Goal: Find specific fact: Find specific fact

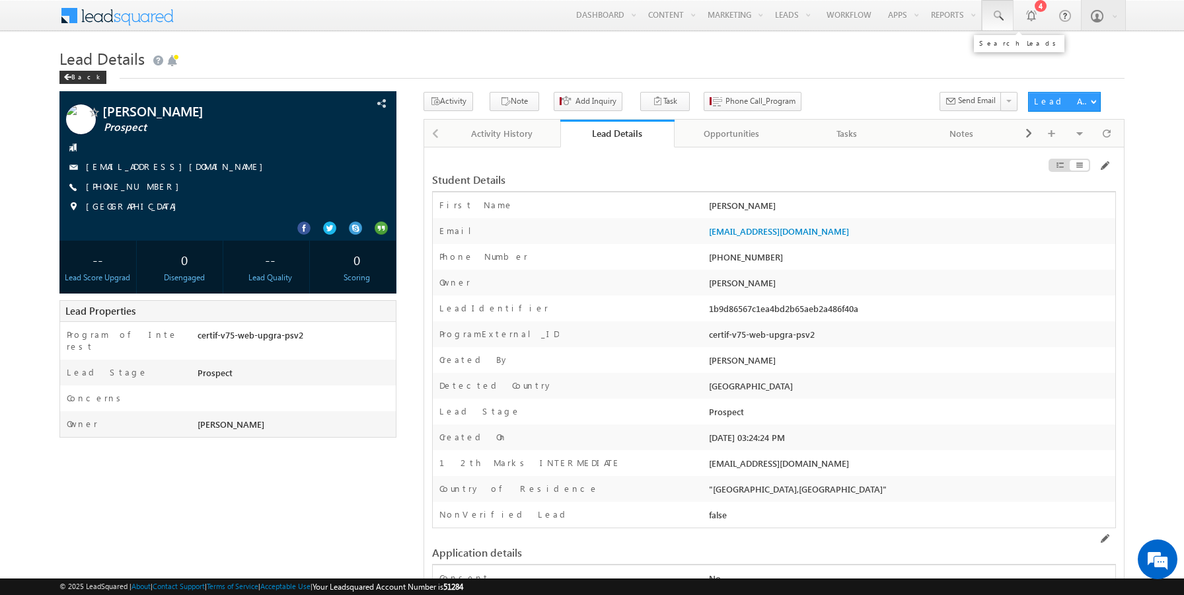
click at [1009, 14] on link at bounding box center [998, 15] width 32 height 30
paste input "9803100635"
type input "9803100635"
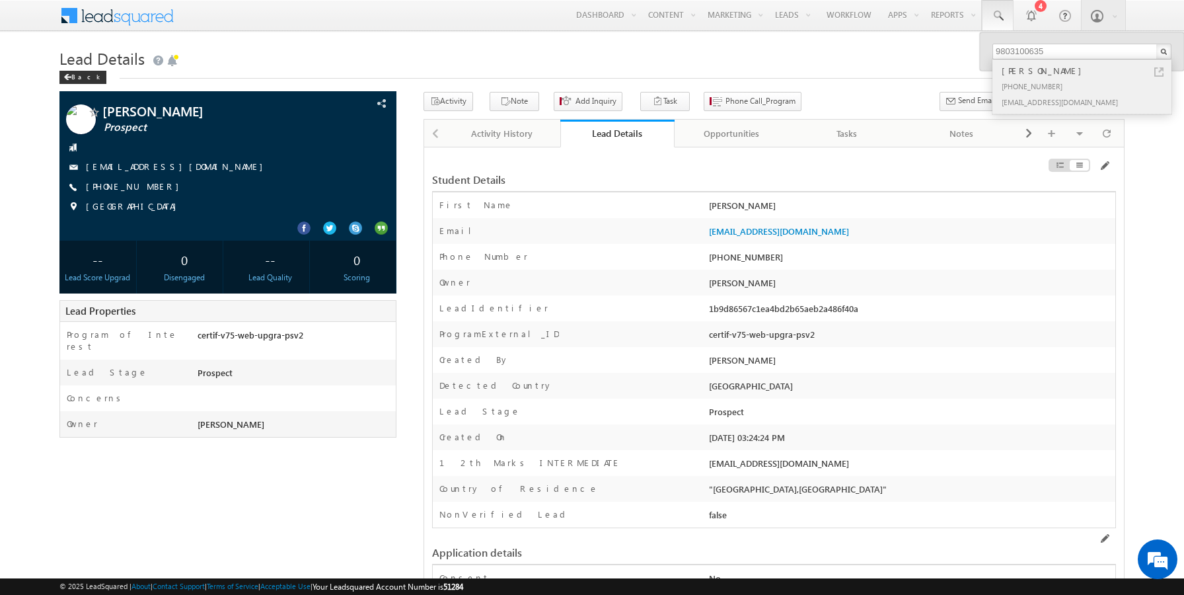
click at [1160, 69] on link at bounding box center [1159, 71] width 9 height 9
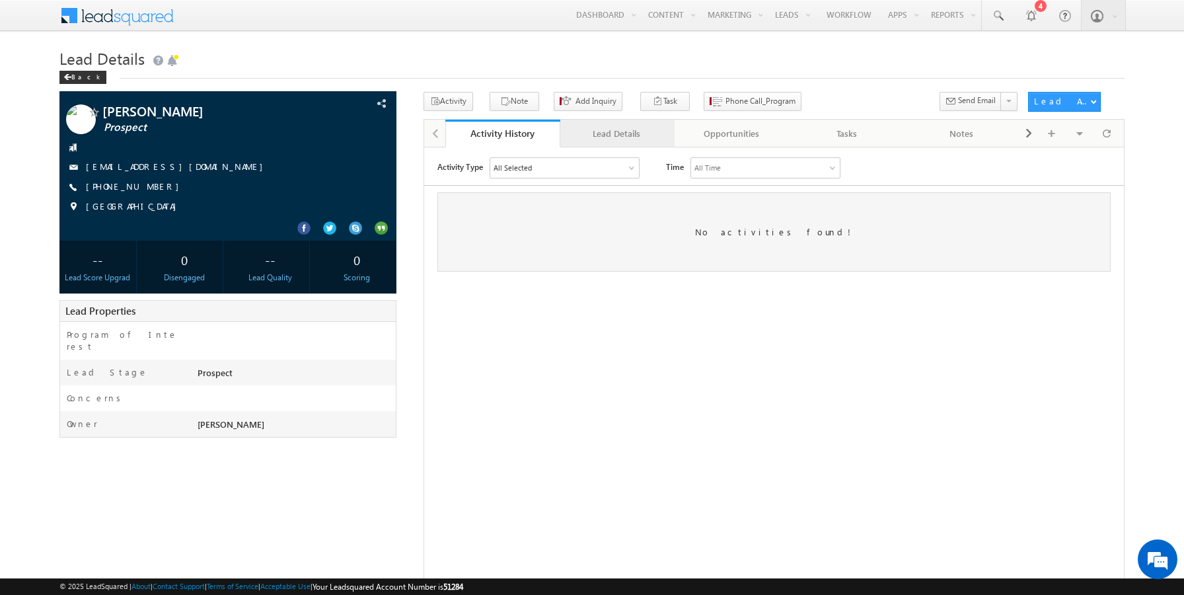
click at [596, 132] on div "Lead Details" at bounding box center [617, 134] width 93 height 16
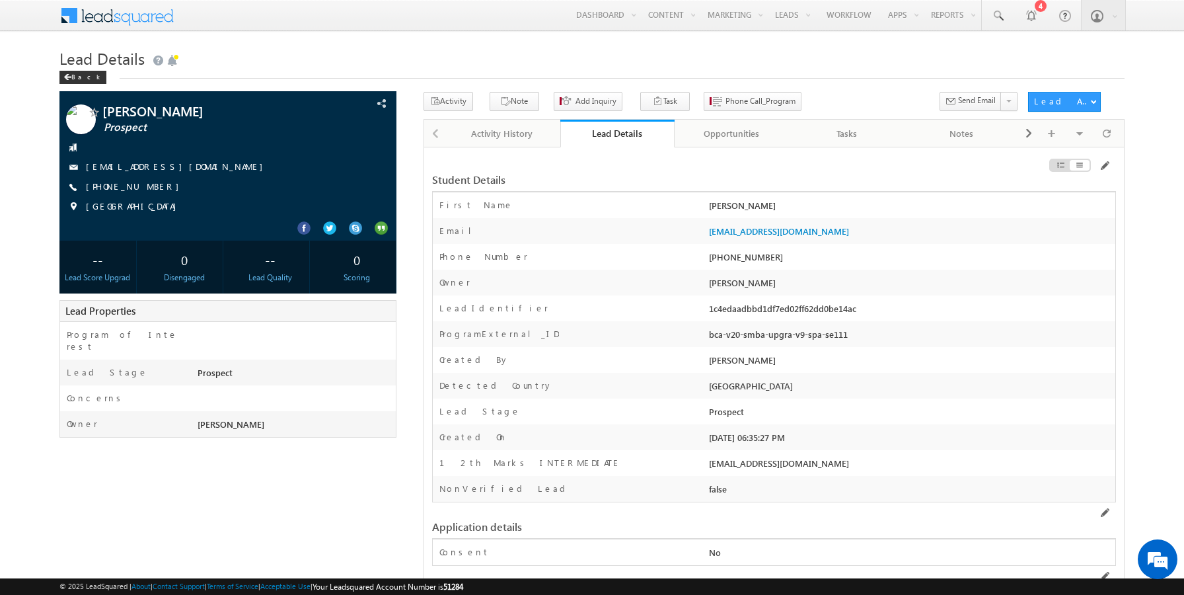
drag, startPoint x: 779, startPoint y: 260, endPoint x: 729, endPoint y: 258, distance: 50.3
click at [729, 258] on div "[PHONE_NUMBER]" at bounding box center [911, 259] width 410 height 19
copy div "9803100635"
